Goal: Task Accomplishment & Management: Manage account settings

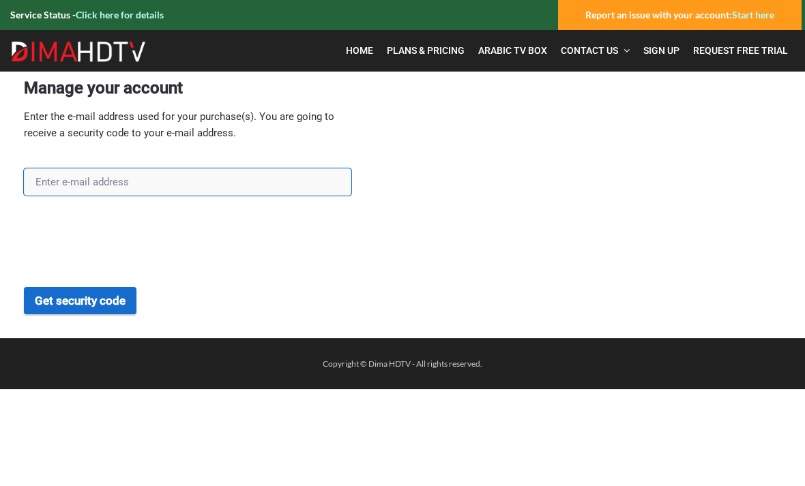
click at [59, 185] on input "text" at bounding box center [187, 181] width 327 height 27
type input "bkatiny@yahoo.com"
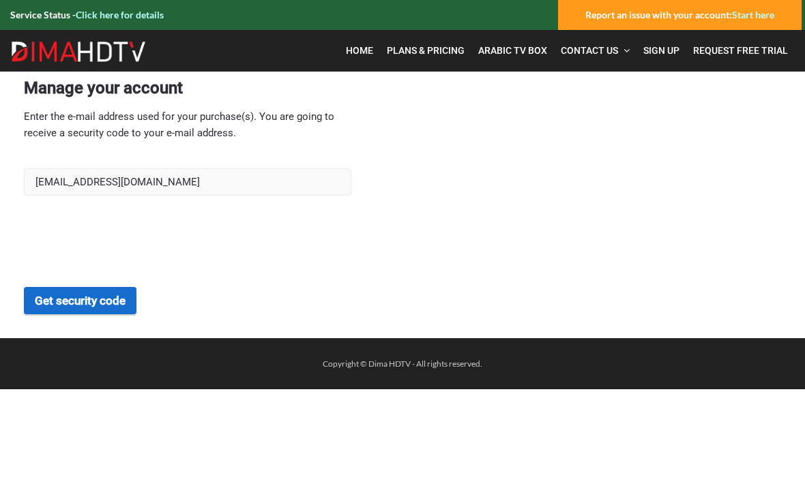
click at [74, 299] on button "Get security code" at bounding box center [80, 300] width 113 height 27
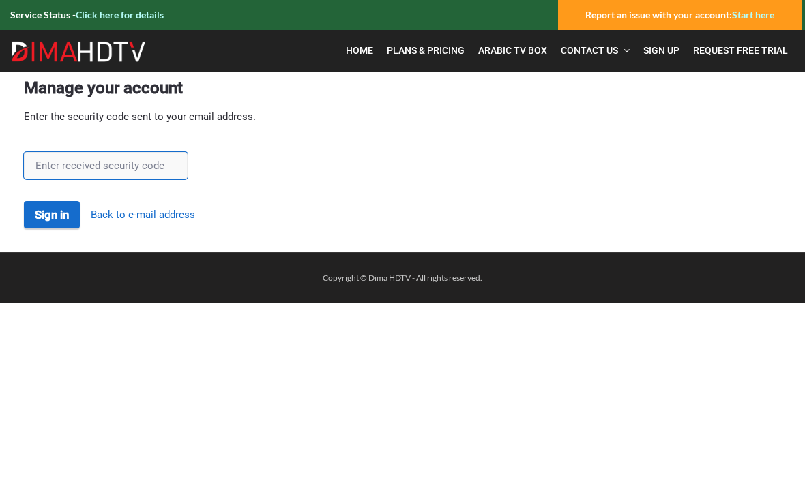
click at [89, 170] on input "text" at bounding box center [106, 165] width 164 height 27
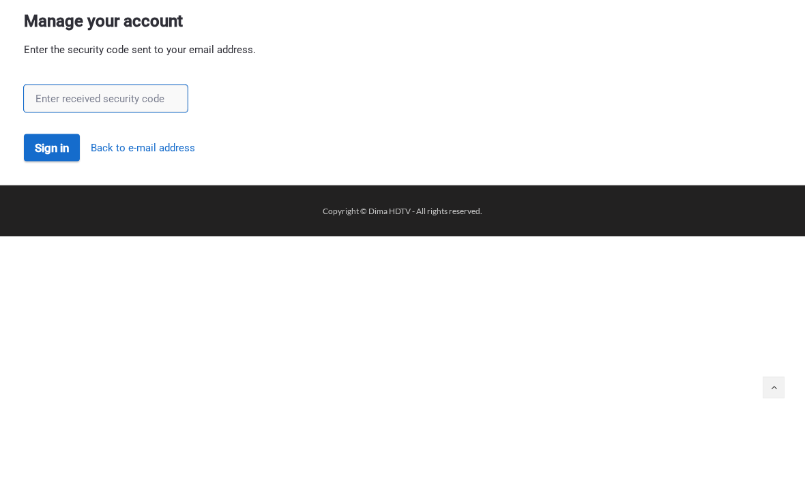
paste input "57iWIes6"
type input "57iWIes6"
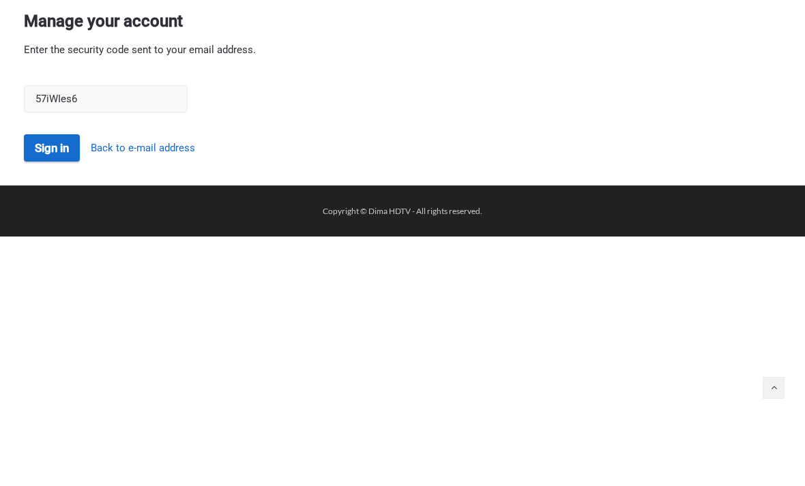
click at [63, 201] on button "Sign in" at bounding box center [52, 214] width 56 height 27
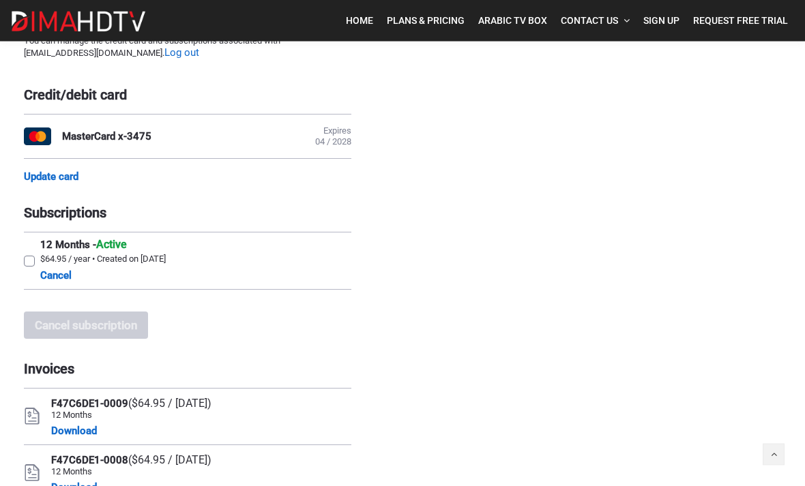
scroll to position [74, 0]
click at [25, 264] on label "12 Months - Active $64.95 / year • Created on [DATE] Cancel" at bounding box center [187, 260] width 327 height 57
click at [25, 241] on input "12 Months - Active $64.95 / year • Created on [DATE] Cancel" at bounding box center [28, 236] width 9 height 9
checkbox input "true"
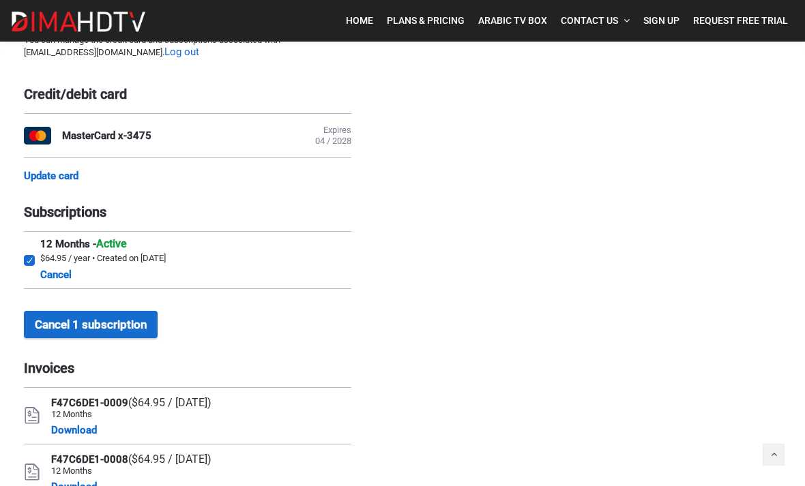
click at [96, 328] on button "Cancel 1 subscription" at bounding box center [91, 324] width 134 height 27
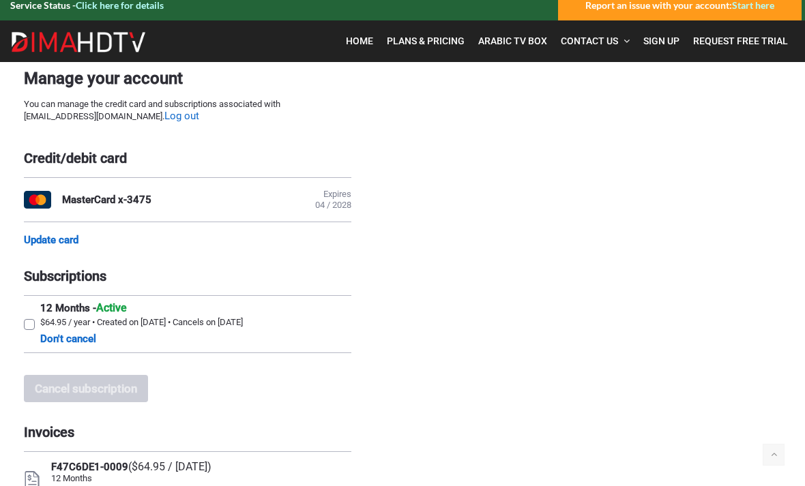
scroll to position [10, 0]
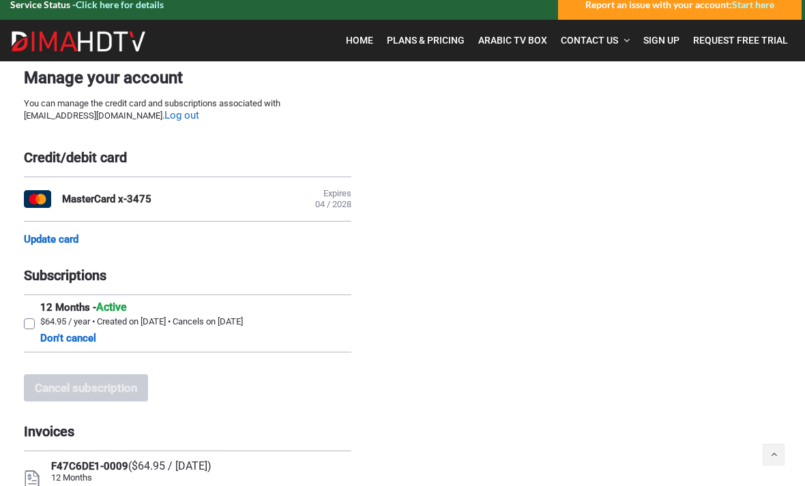
click at [166, 200] on div "MasterCard x-3475 Expires 04 / 2028" at bounding box center [206, 199] width 289 height 22
click at [72, 235] on link "Update card" at bounding box center [51, 239] width 55 height 12
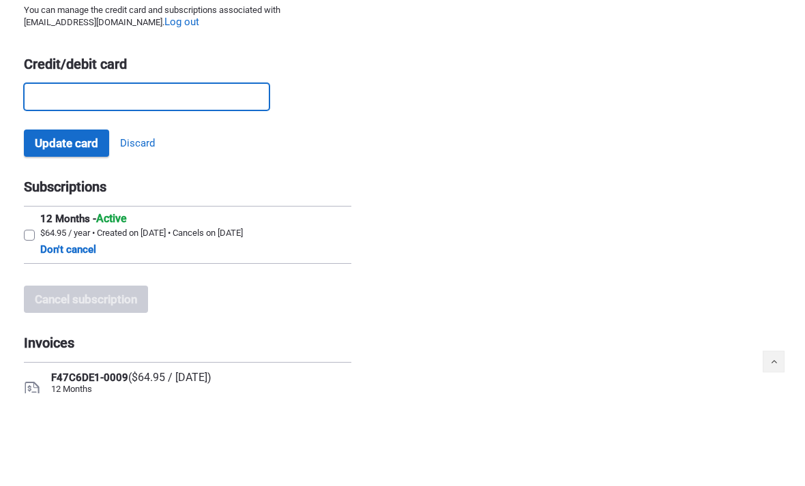
scroll to position [104, 0]
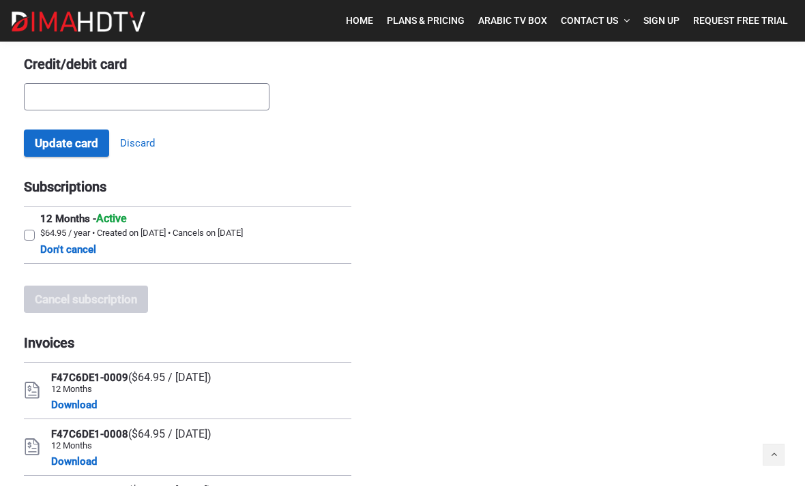
click at [66, 150] on button "Update card" at bounding box center [66, 143] width 85 height 27
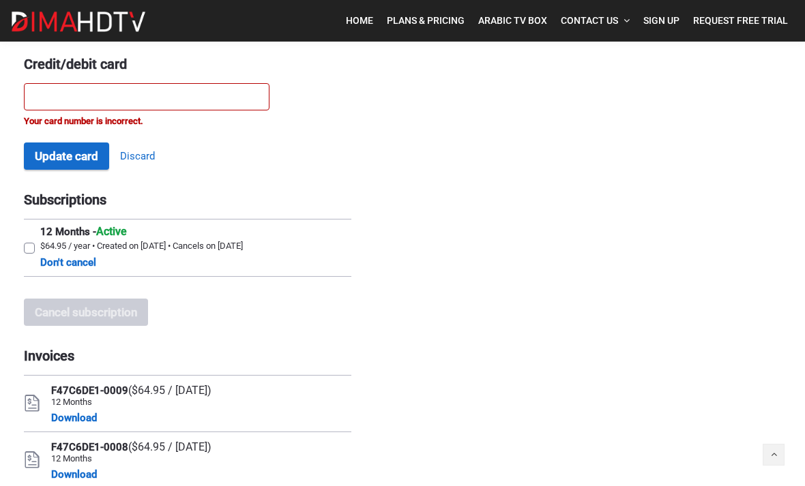
click at [734, 154] on div "Manage your account You can manage the credit card and subscriptions associated…" at bounding box center [402, 442] width 757 height 934
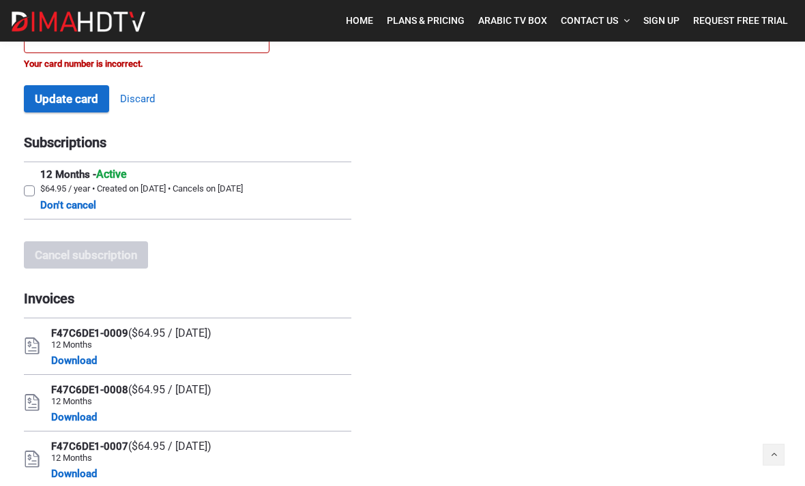
scroll to position [0, 0]
